Goal: Information Seeking & Learning: Check status

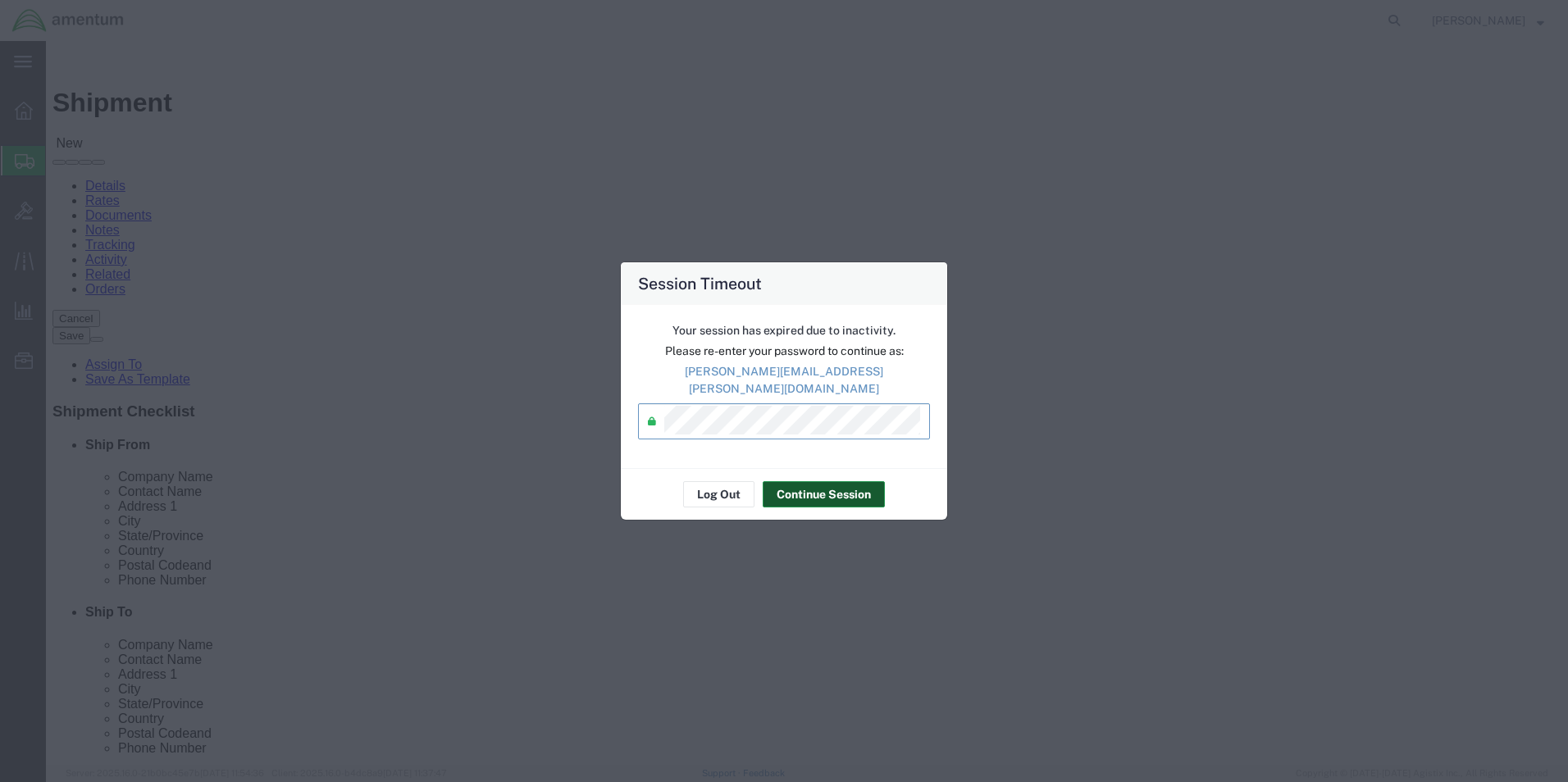
click at [811, 487] on button "Continue Session" at bounding box center [823, 494] width 122 height 26
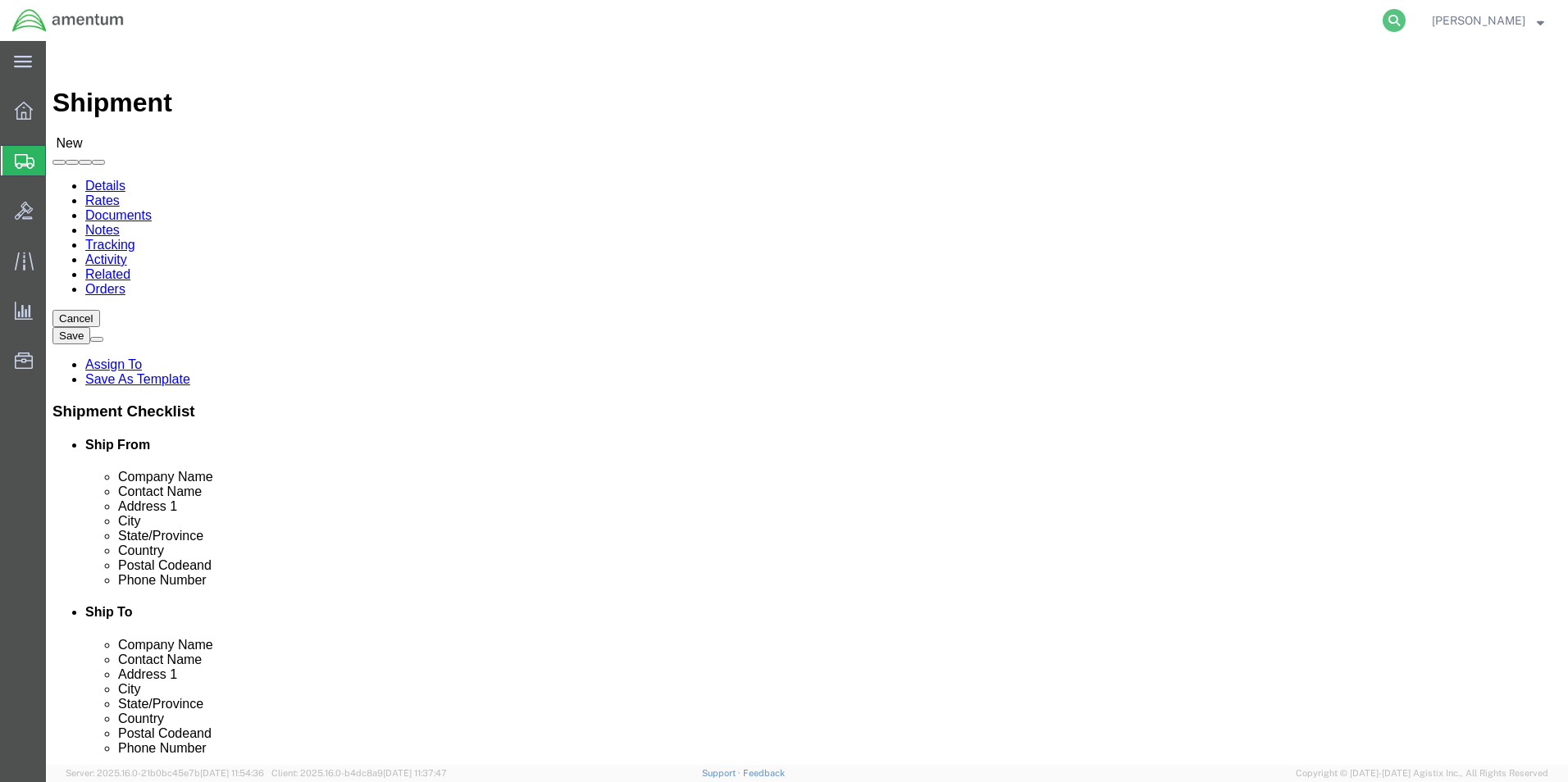
click at [1406, 19] on icon at bounding box center [1393, 20] width 23 height 23
click at [947, 28] on input "search" at bounding box center [1133, 20] width 498 height 39
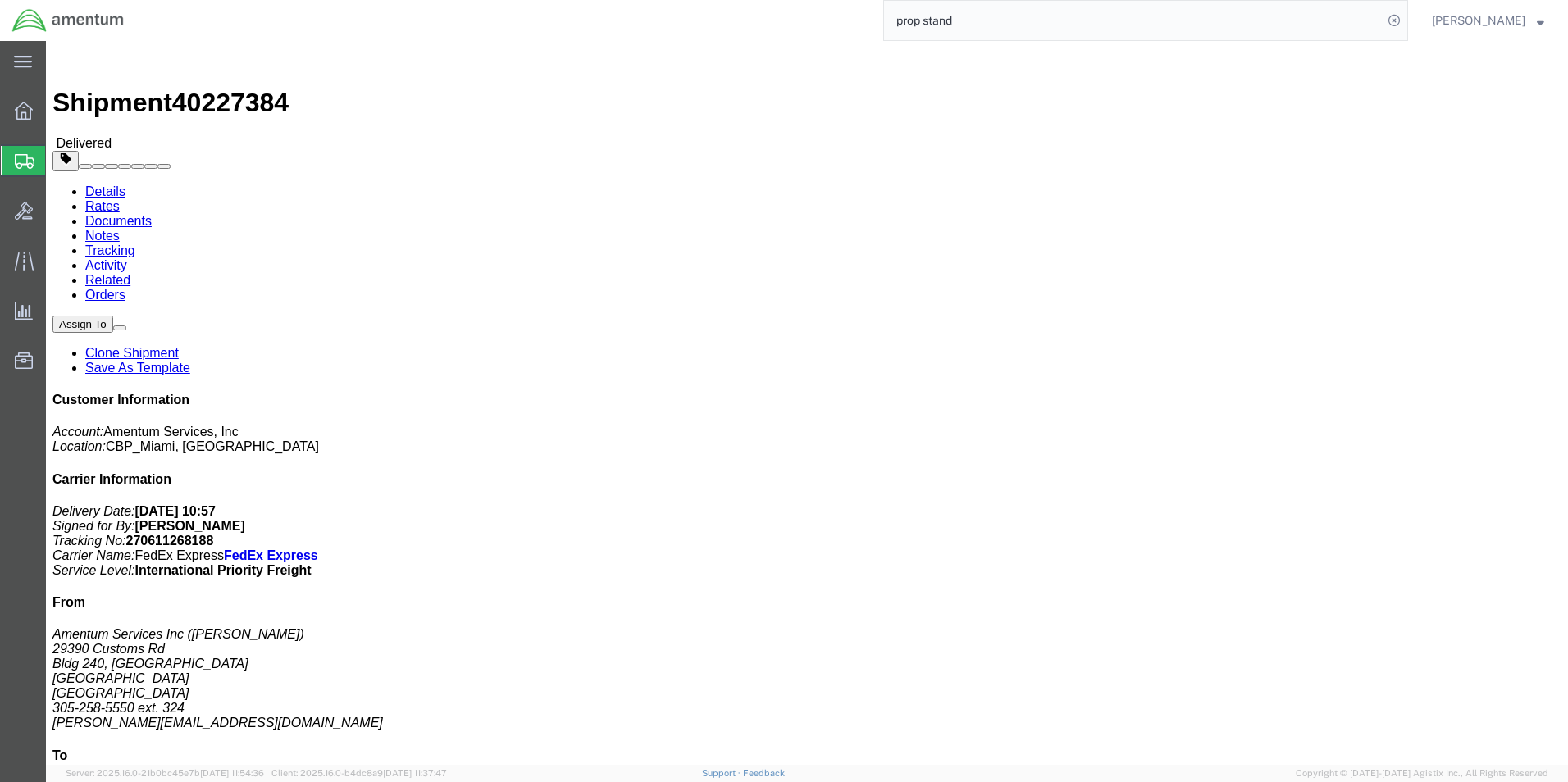
click at [918, 22] on input "prop stand" at bounding box center [1133, 20] width 498 height 39
type input "d"
click at [22, 160] on icon at bounding box center [24, 161] width 19 height 15
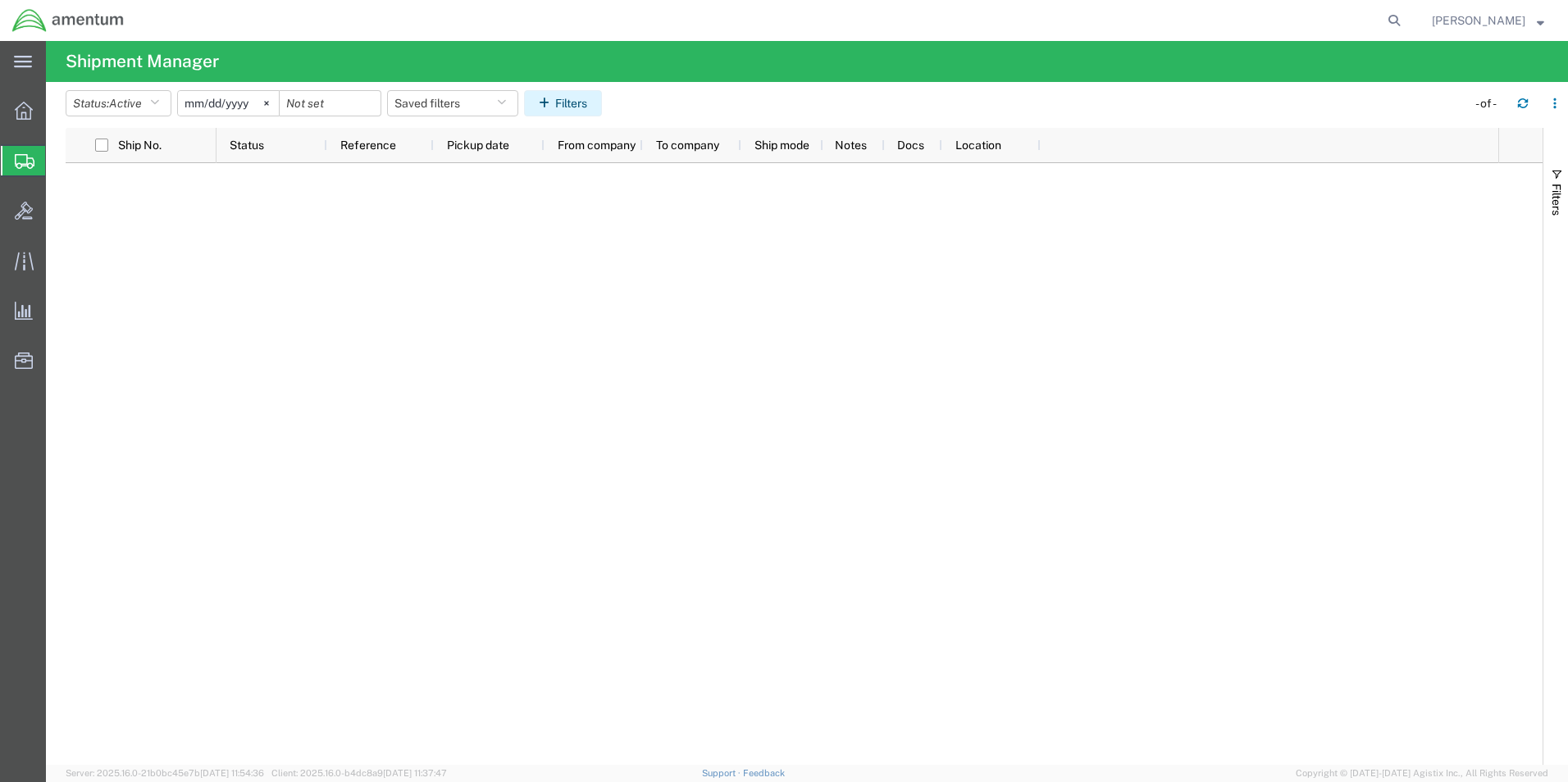
click at [566, 100] on button "Filters" at bounding box center [563, 102] width 78 height 26
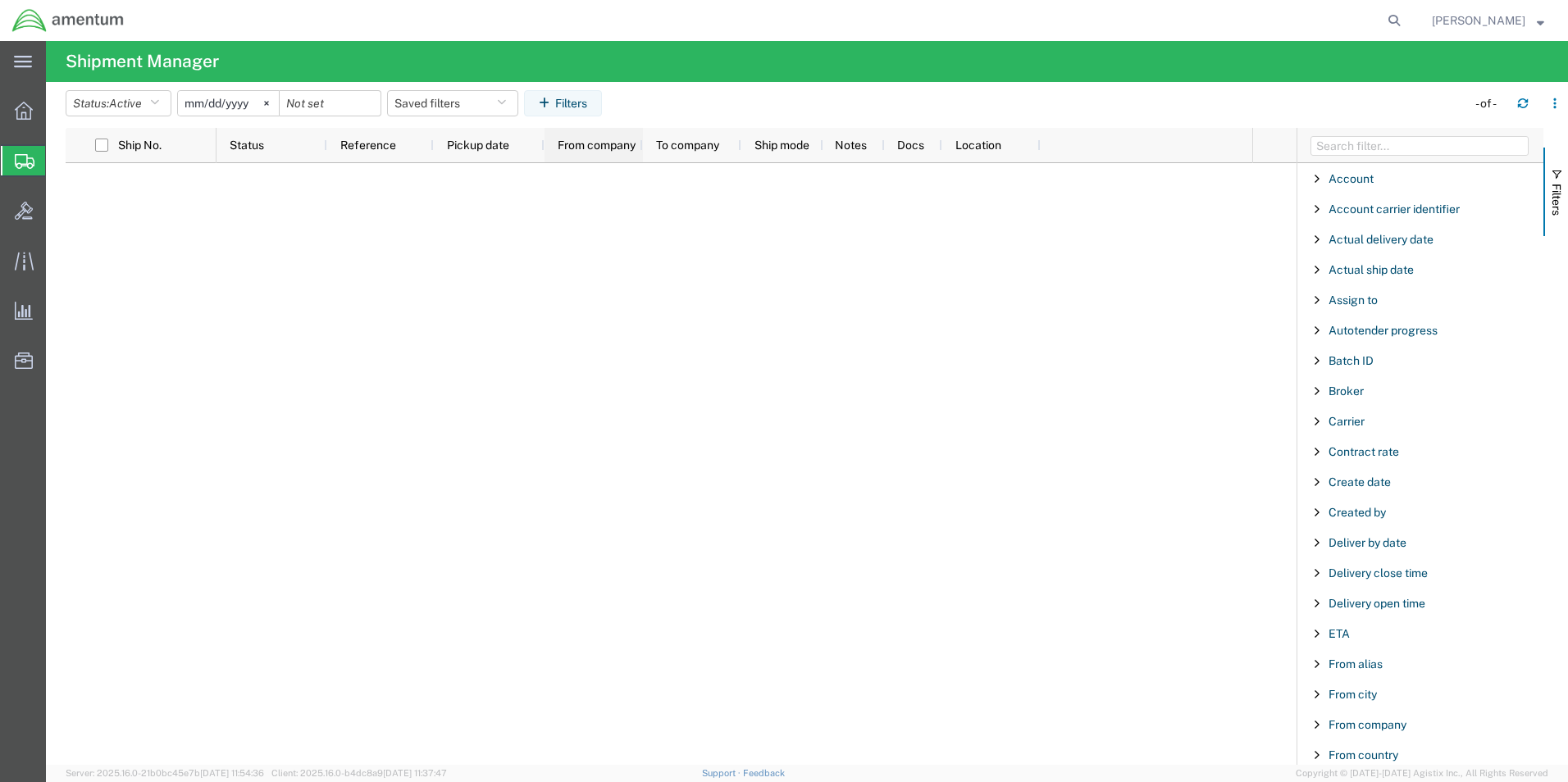
click at [607, 143] on span "From company" at bounding box center [597, 145] width 78 height 13
click at [607, 143] on span "From company" at bounding box center [591, 145] width 66 height 13
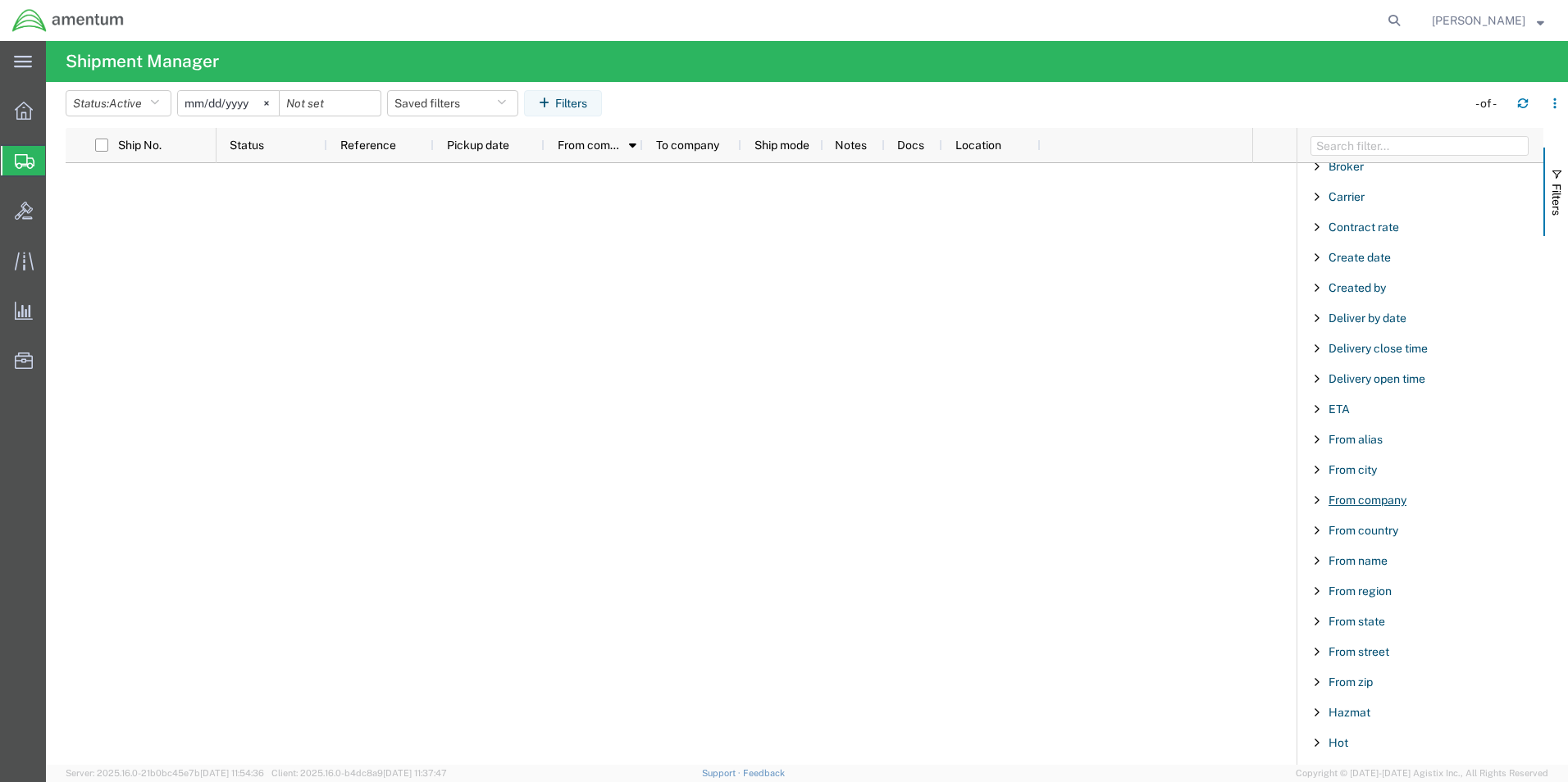
scroll to position [246, 0]
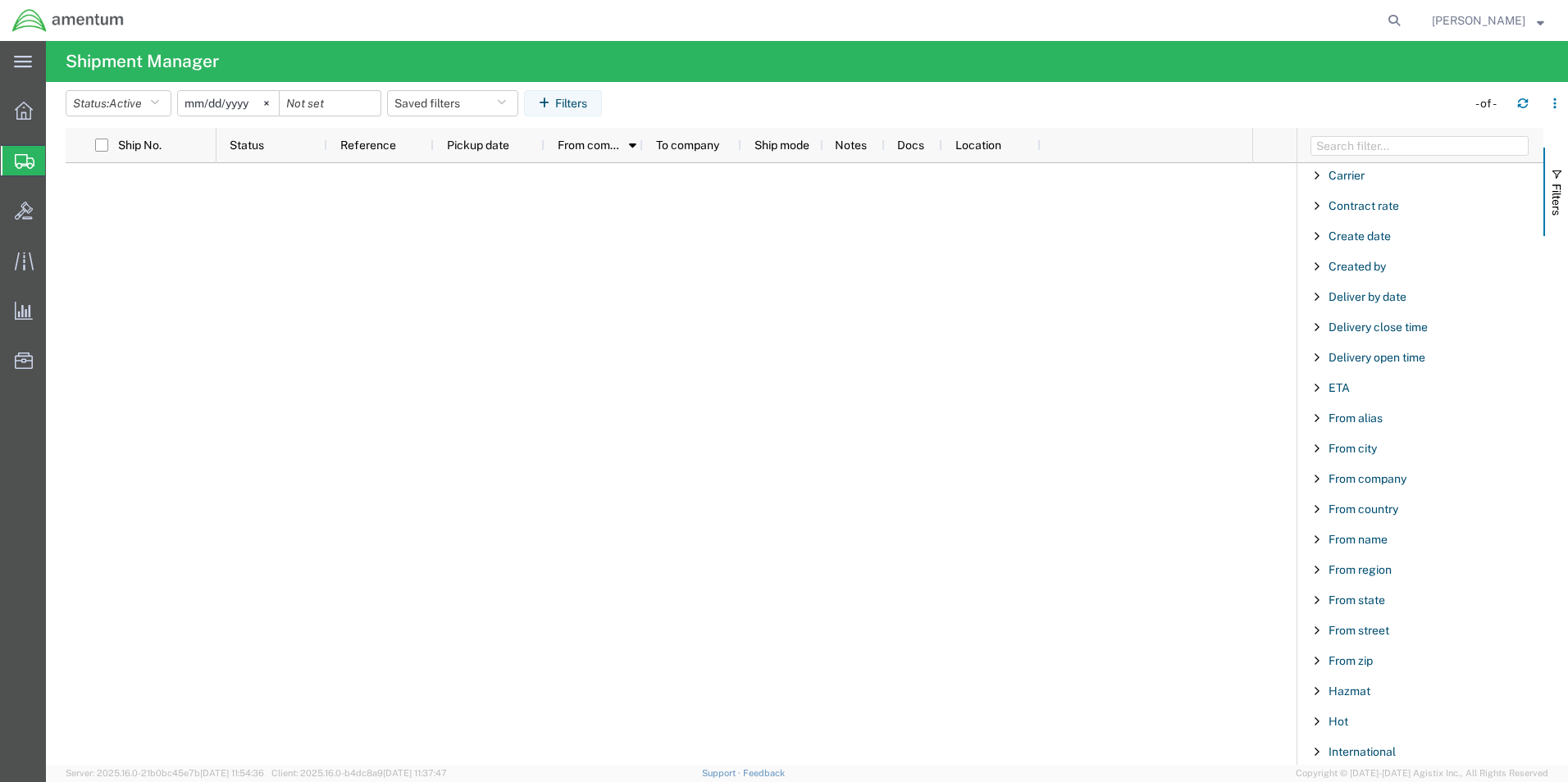
click at [0, 0] on span "Shipment Manager" at bounding box center [0, 0] width 0 height 0
click at [458, 149] on span "Pickup date" at bounding box center [478, 145] width 62 height 13
click at [387, 148] on span "Reference" at bounding box center [368, 145] width 55 height 13
click at [273, 149] on div "Status" at bounding box center [275, 144] width 91 height 26
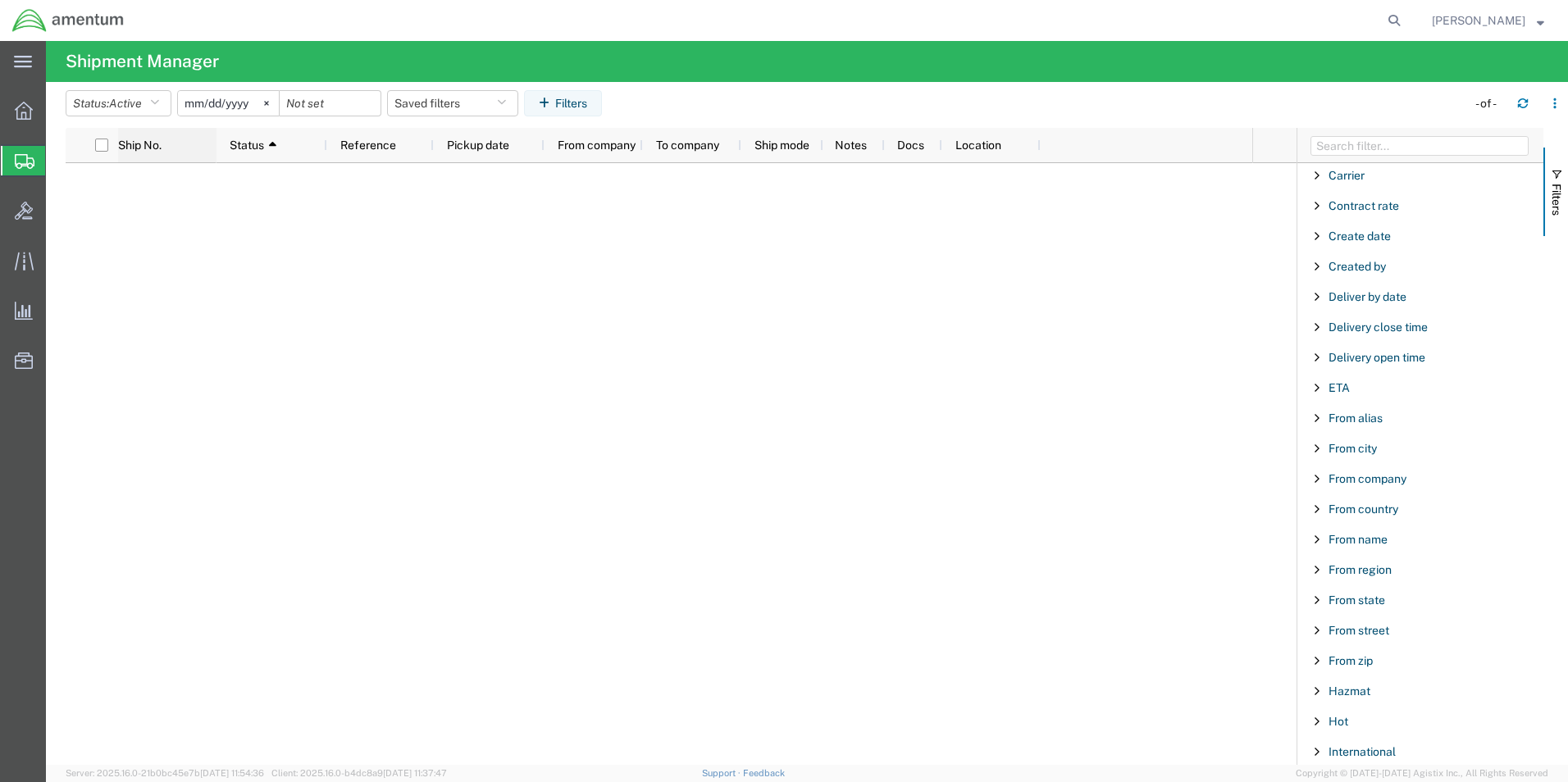
click at [163, 148] on div "Ship No." at bounding box center [167, 144] width 98 height 26
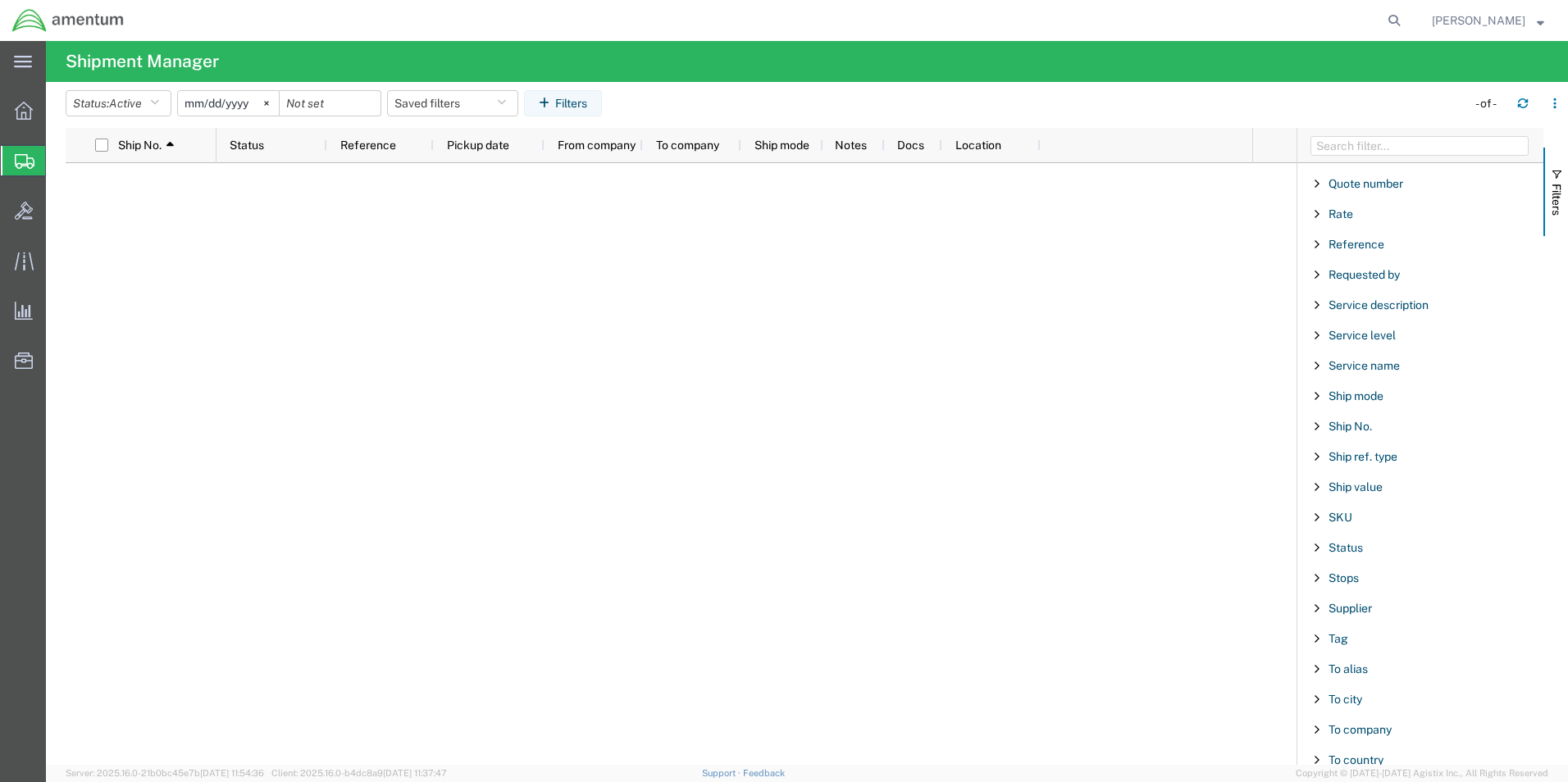
scroll to position [1230, 0]
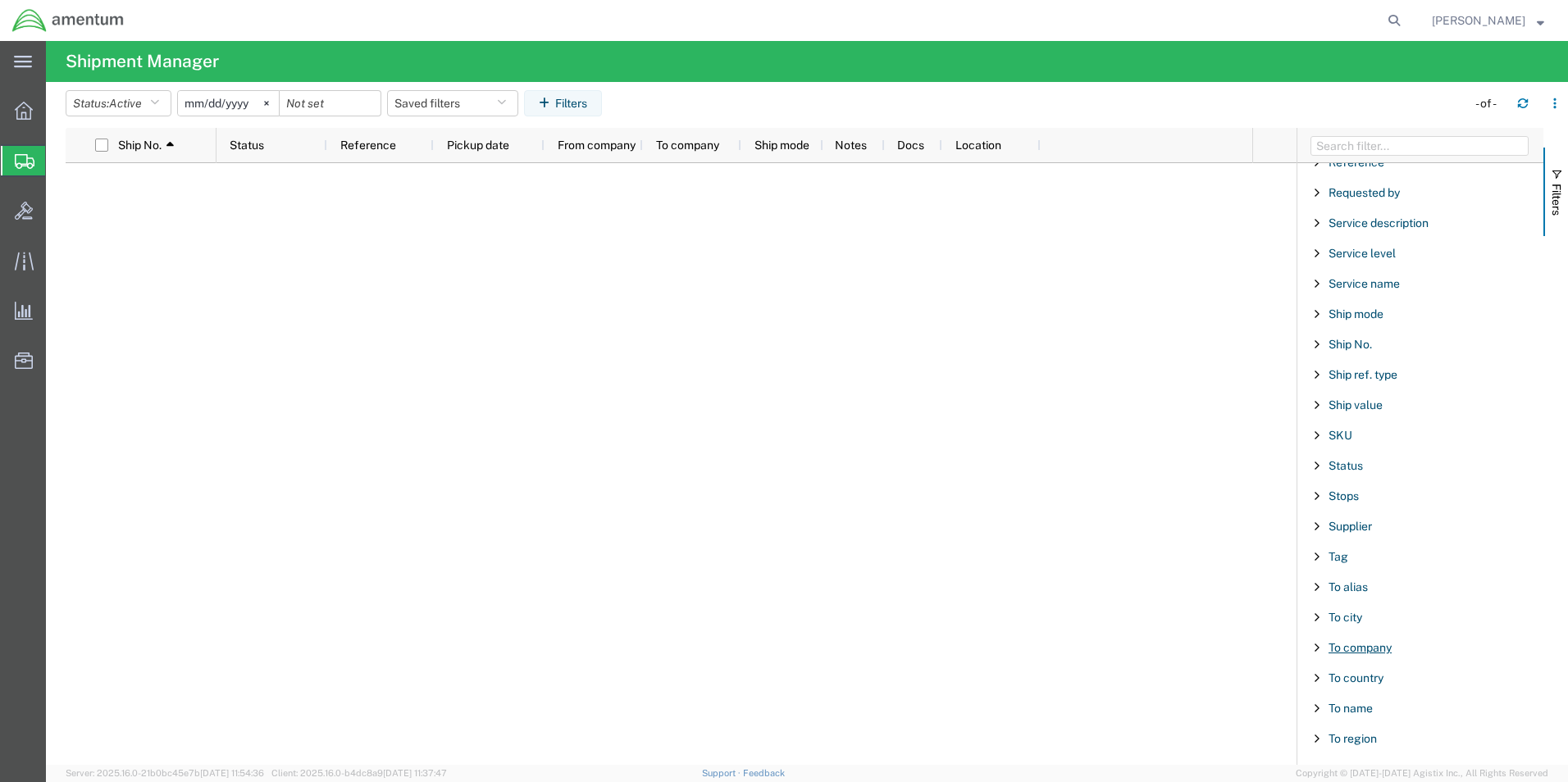
click at [1353, 649] on span "To company" at bounding box center [1360, 648] width 63 height 13
click at [1423, 716] on input "Filter Value" at bounding box center [1426, 716] width 215 height 19
click at [1340, 613] on span "To city" at bounding box center [1345, 617] width 34 height 13
click at [1421, 690] on input "Filter Value" at bounding box center [1426, 685] width 215 height 19
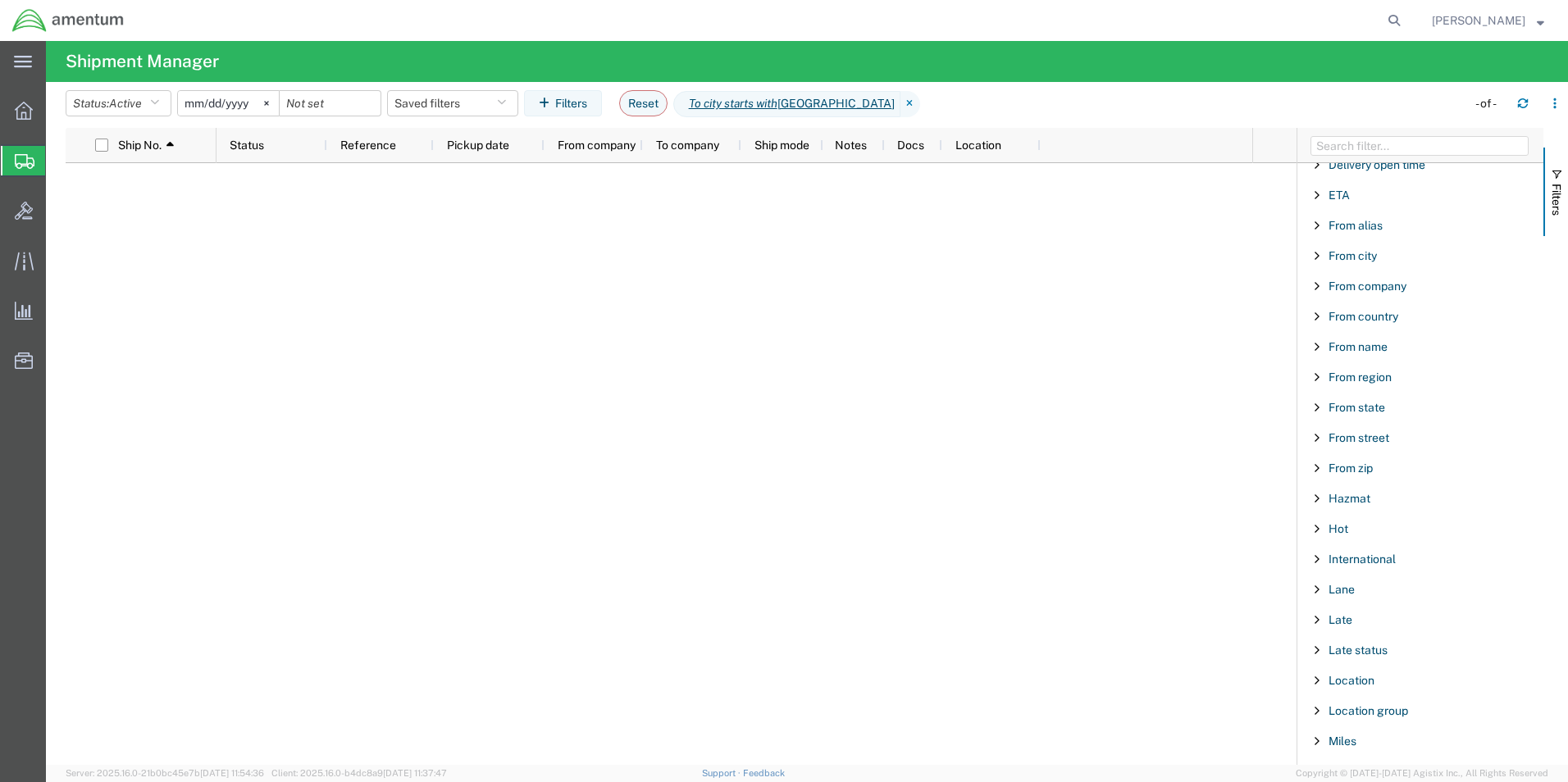
scroll to position [410, 0]
type input "[GEOGRAPHIC_DATA]"
click at [1366, 282] on span "From city" at bounding box center [1353, 285] width 49 height 13
click at [1351, 351] on input "Filter Value" at bounding box center [1426, 353] width 215 height 19
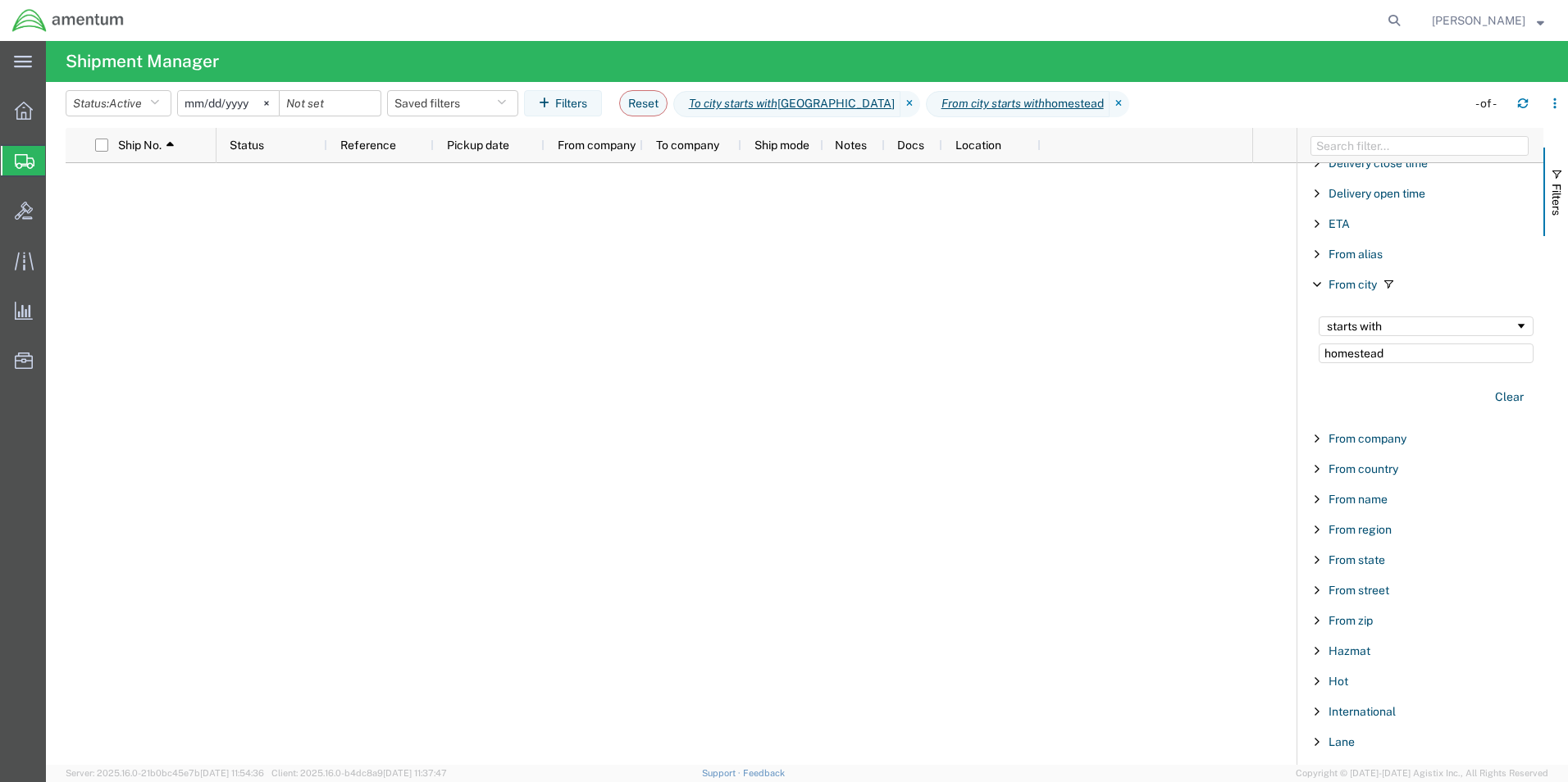
type input "homestead"
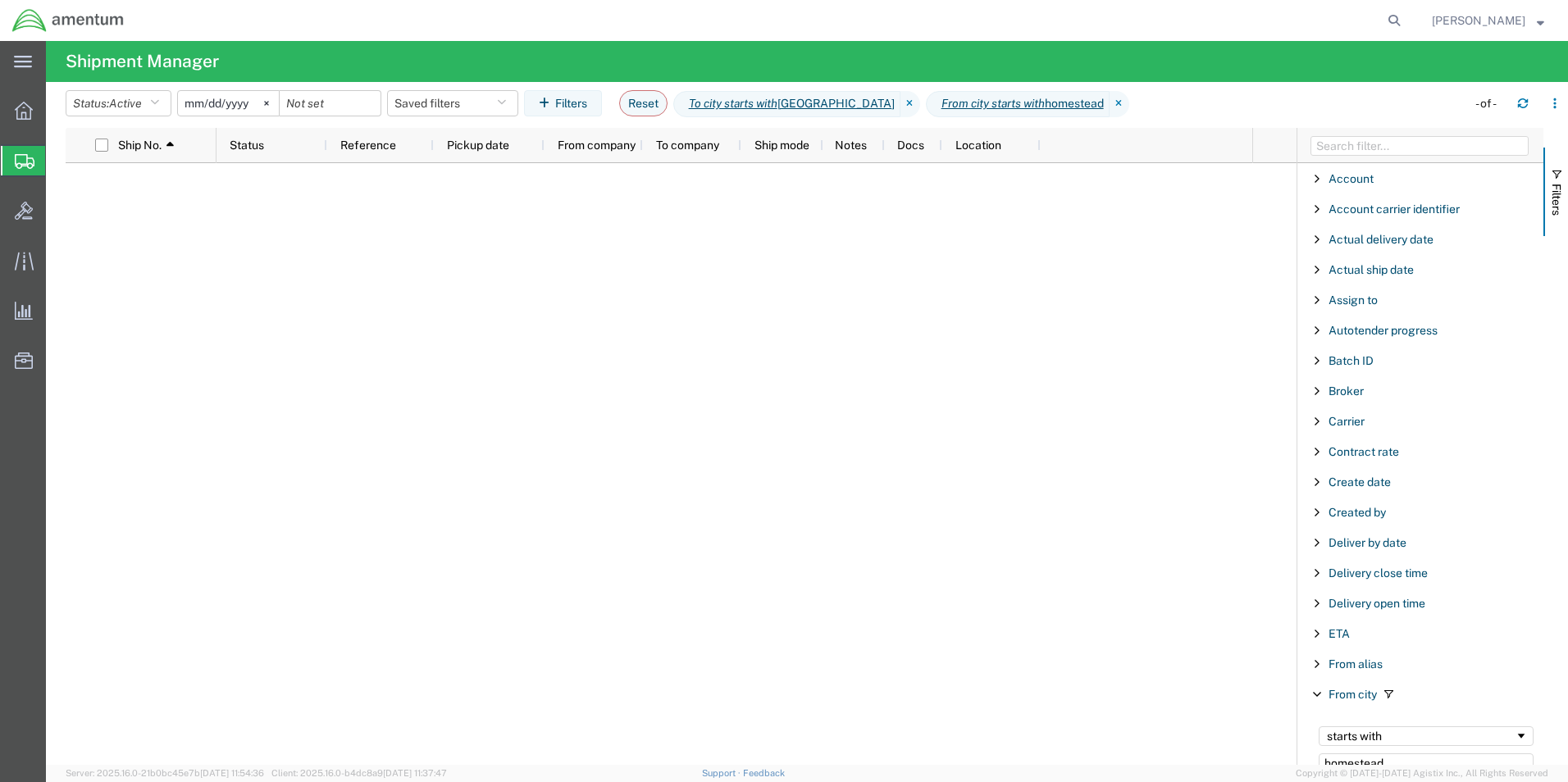
click at [246, 101] on input "[DATE]" at bounding box center [229, 102] width 101 height 24
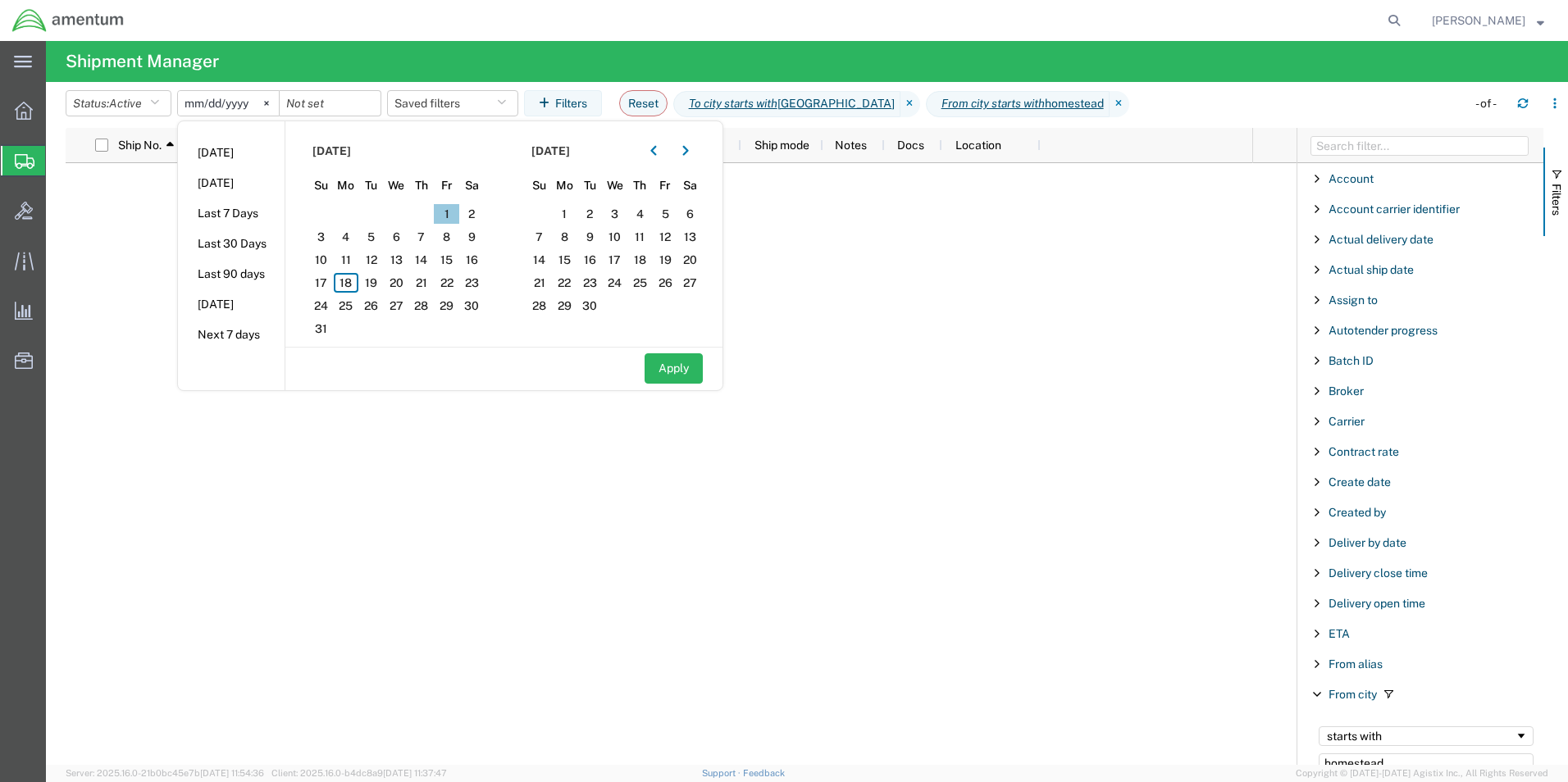
click at [452, 215] on span "1" at bounding box center [446, 213] width 25 height 19
click at [350, 283] on span "18" at bounding box center [346, 282] width 25 height 19
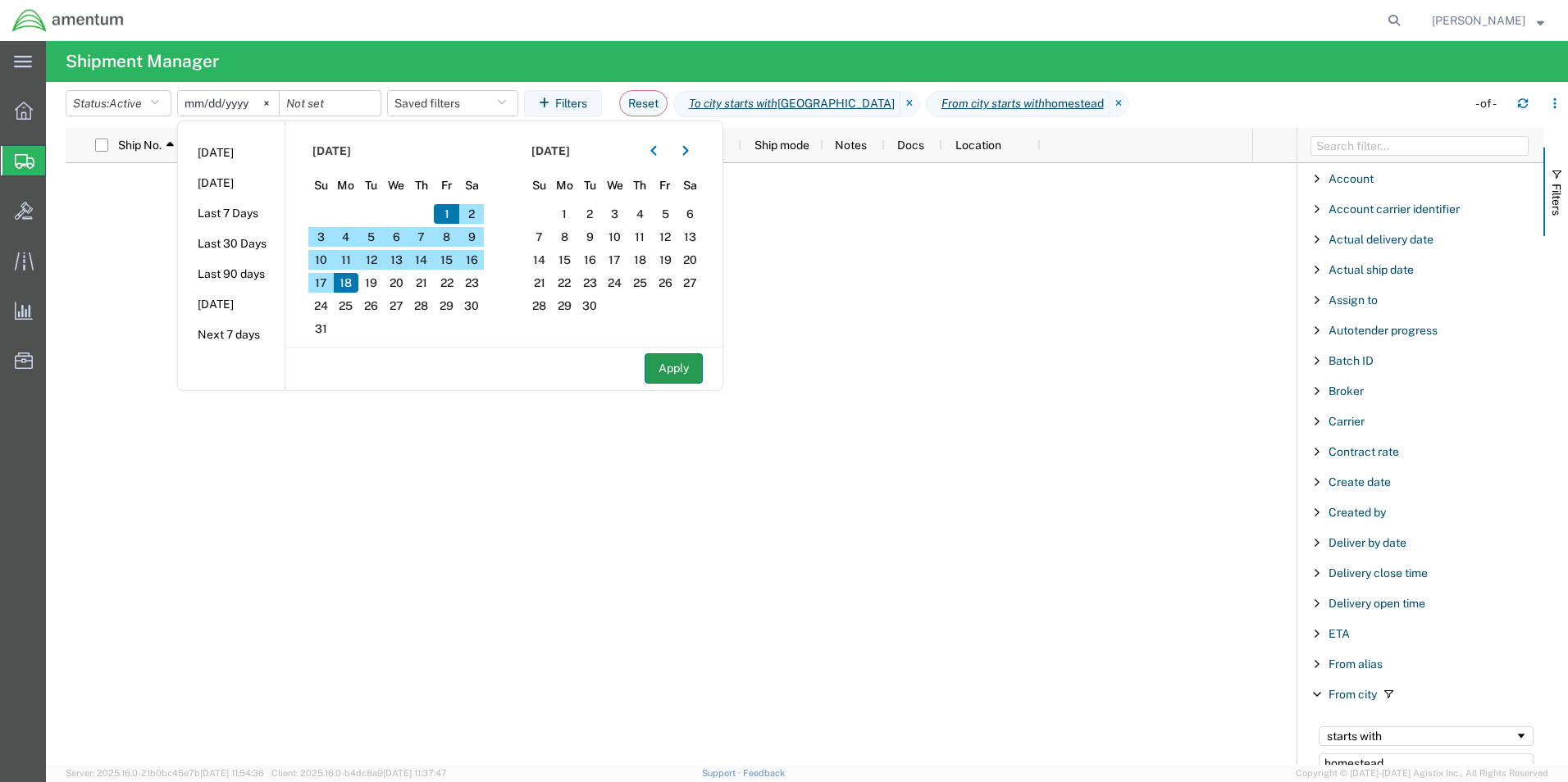
click at [681, 370] on button "Apply" at bounding box center [673, 369] width 58 height 30
type input "[DATE]"
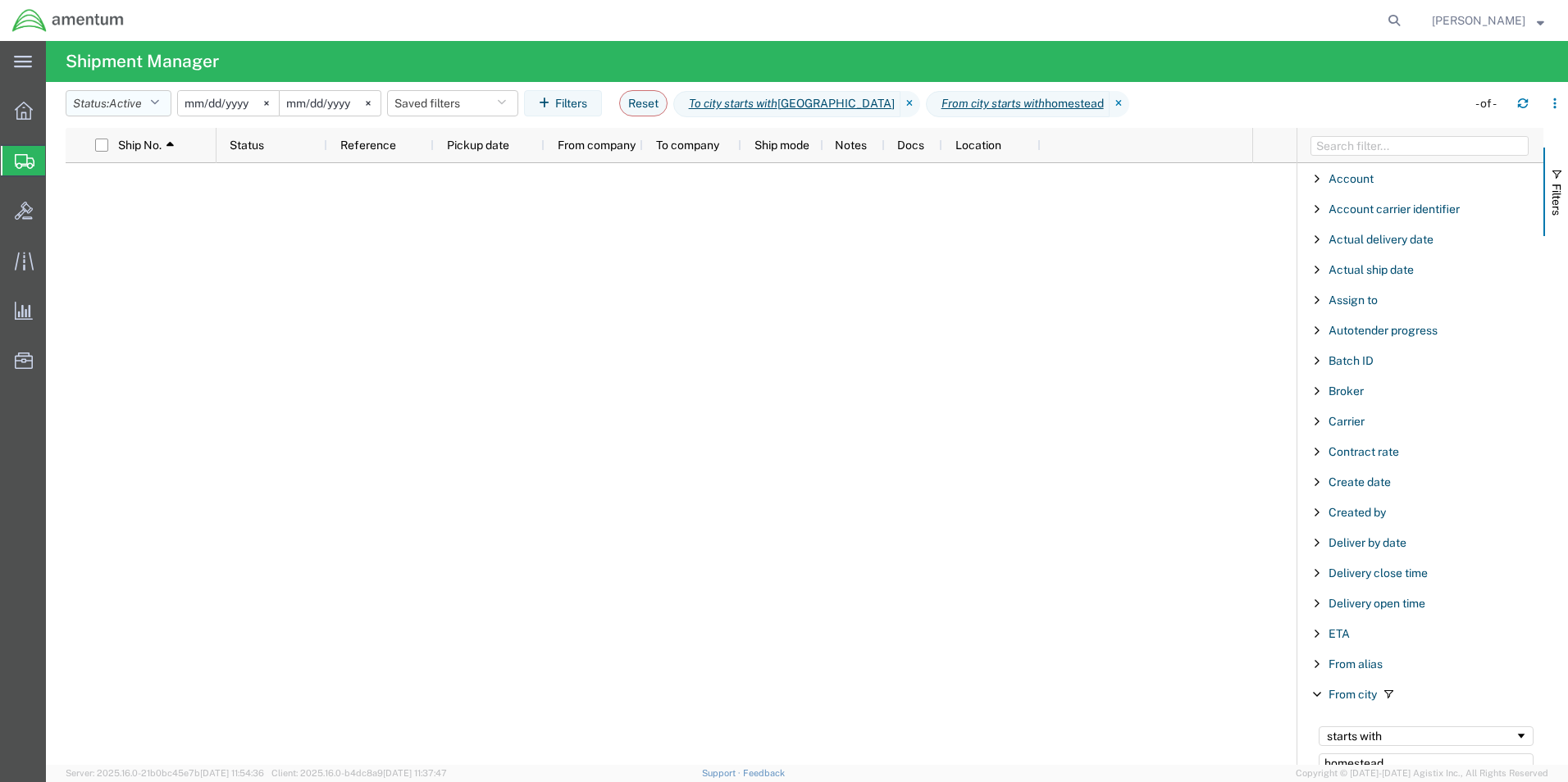
click at [151, 100] on button "Status: Active" at bounding box center [118, 102] width 106 height 26
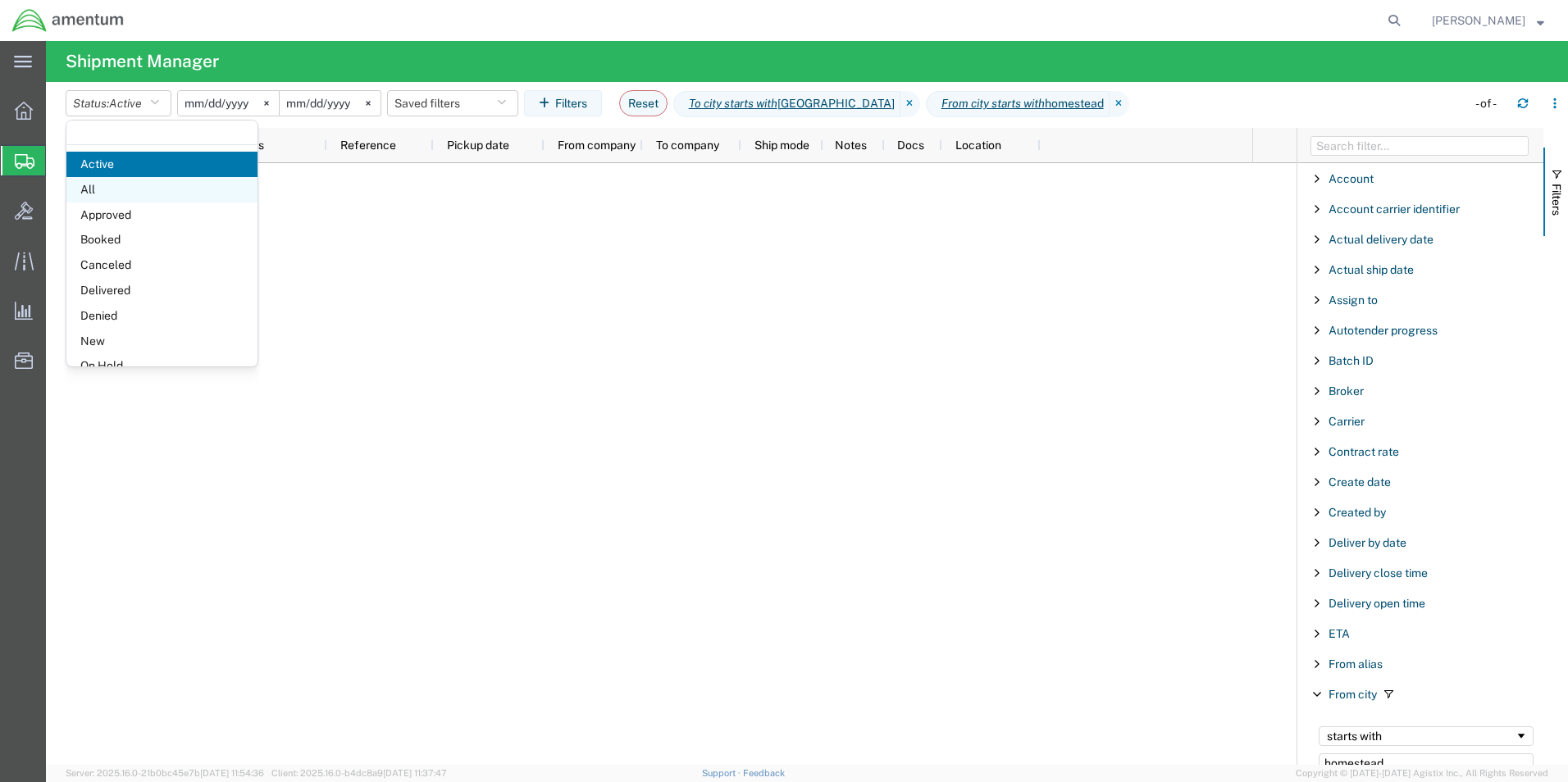
click at [153, 188] on span "All" at bounding box center [161, 190] width 191 height 25
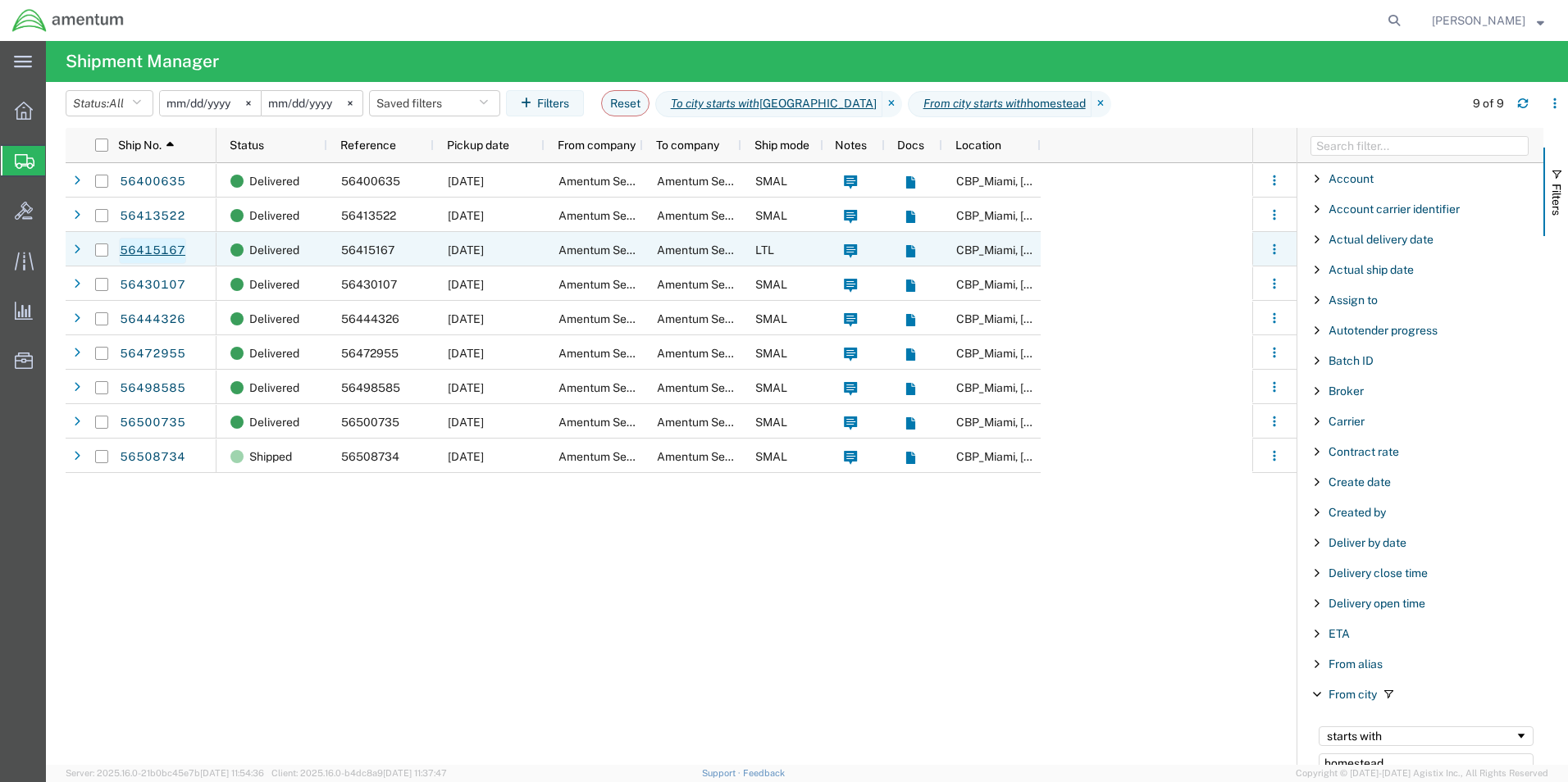
click at [174, 249] on link "56415167" at bounding box center [152, 250] width 67 height 26
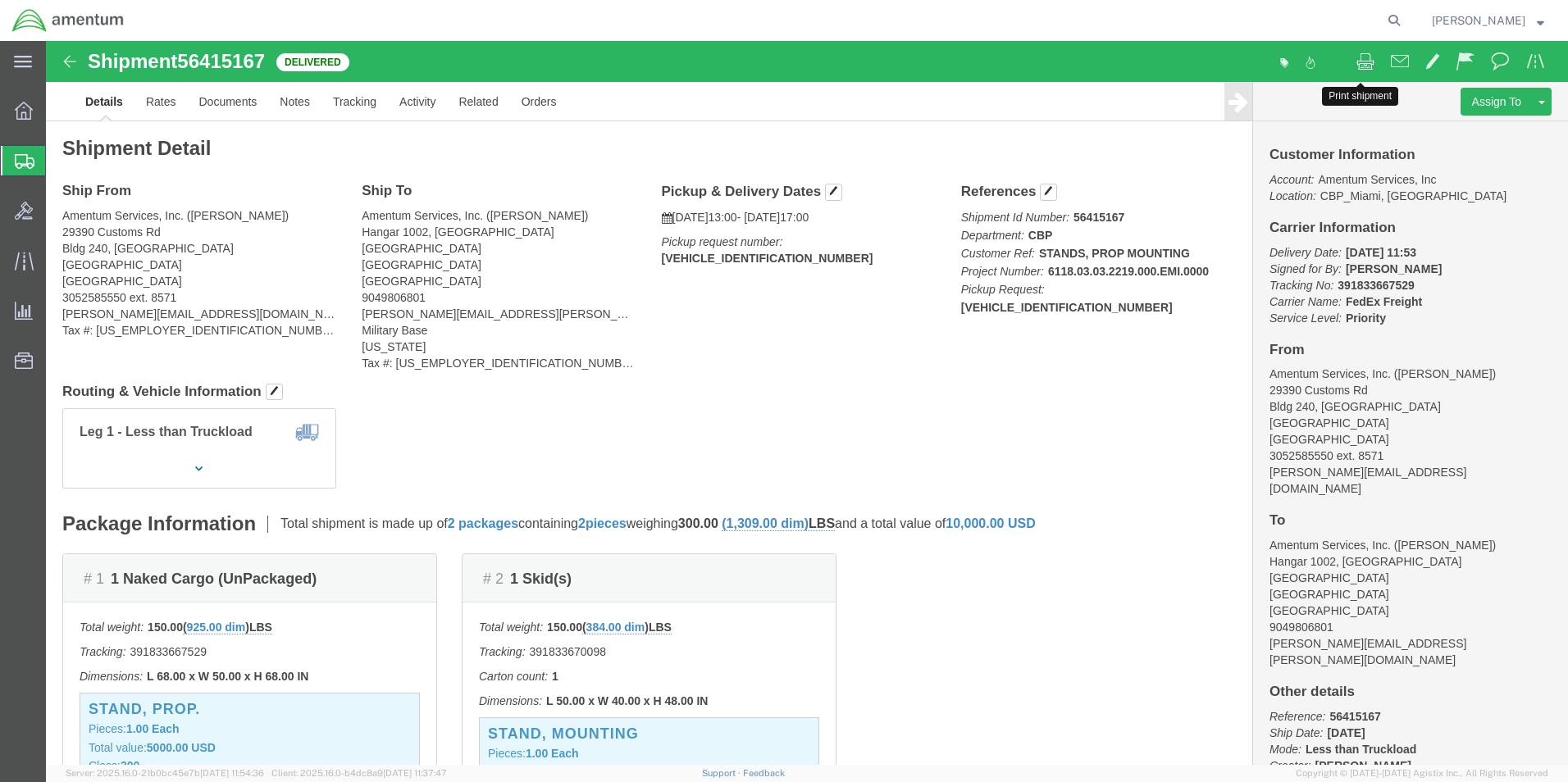
click span
